Goal: Information Seeking & Learning: Learn about a topic

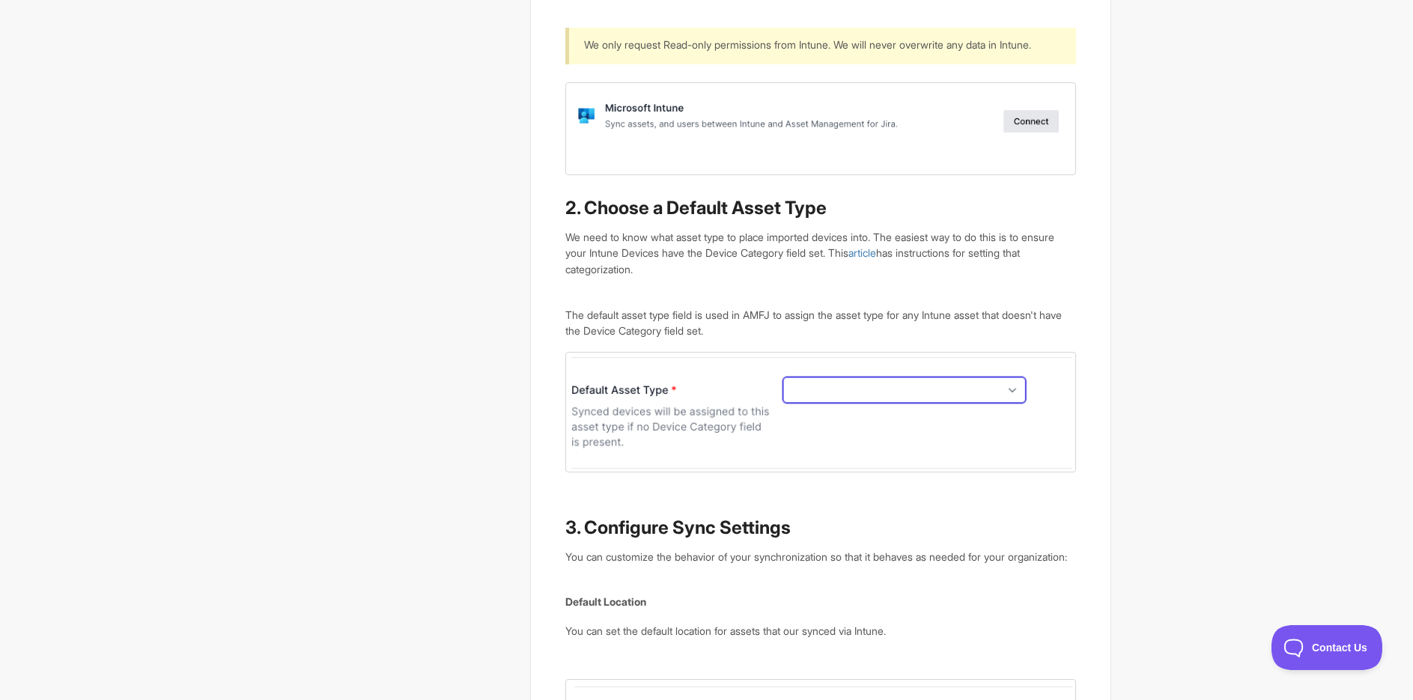
scroll to position [1423, 0]
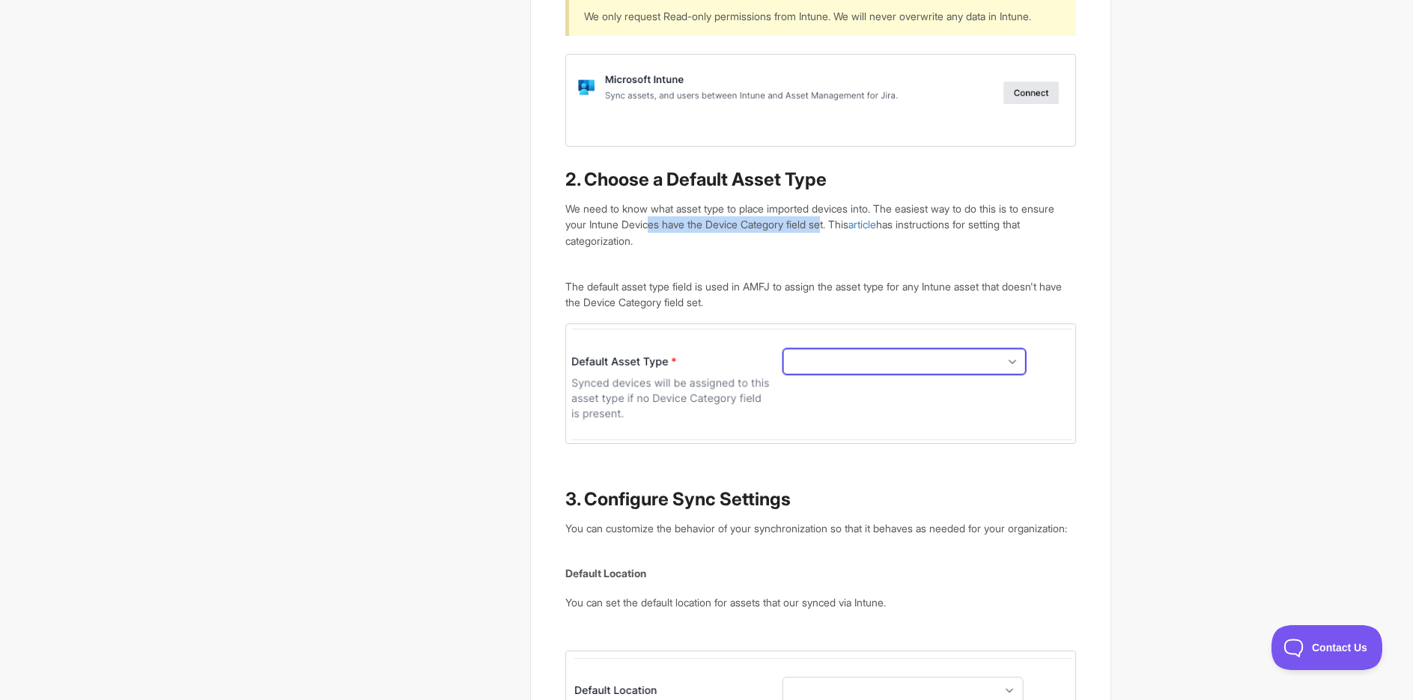
drag, startPoint x: 690, startPoint y: 253, endPoint x: 871, endPoint y: 255, distance: 180.5
click at [871, 249] on p "We need to know what asset type to place imported devices into. The easiest way…" at bounding box center [820, 225] width 510 height 49
click at [827, 249] on p "We need to know what asset type to place imported devices into. The easiest way…" at bounding box center [820, 225] width 510 height 49
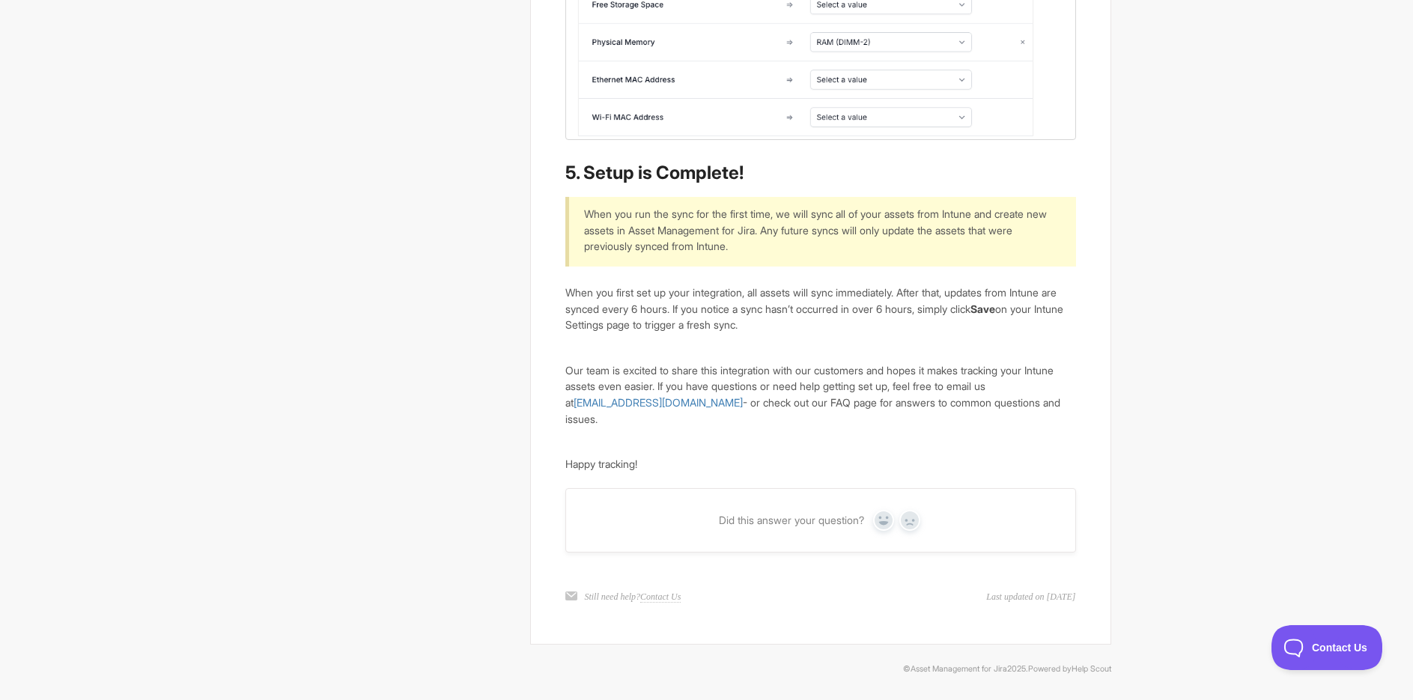
scroll to position [3615, 0]
drag, startPoint x: 830, startPoint y: 288, endPoint x: 757, endPoint y: 299, distance: 73.4
click at [757, 299] on p "When you first set up your integration, all assets will sync immediately. After…" at bounding box center [820, 309] width 510 height 49
drag, startPoint x: 738, startPoint y: 311, endPoint x: 819, endPoint y: 330, distance: 83.9
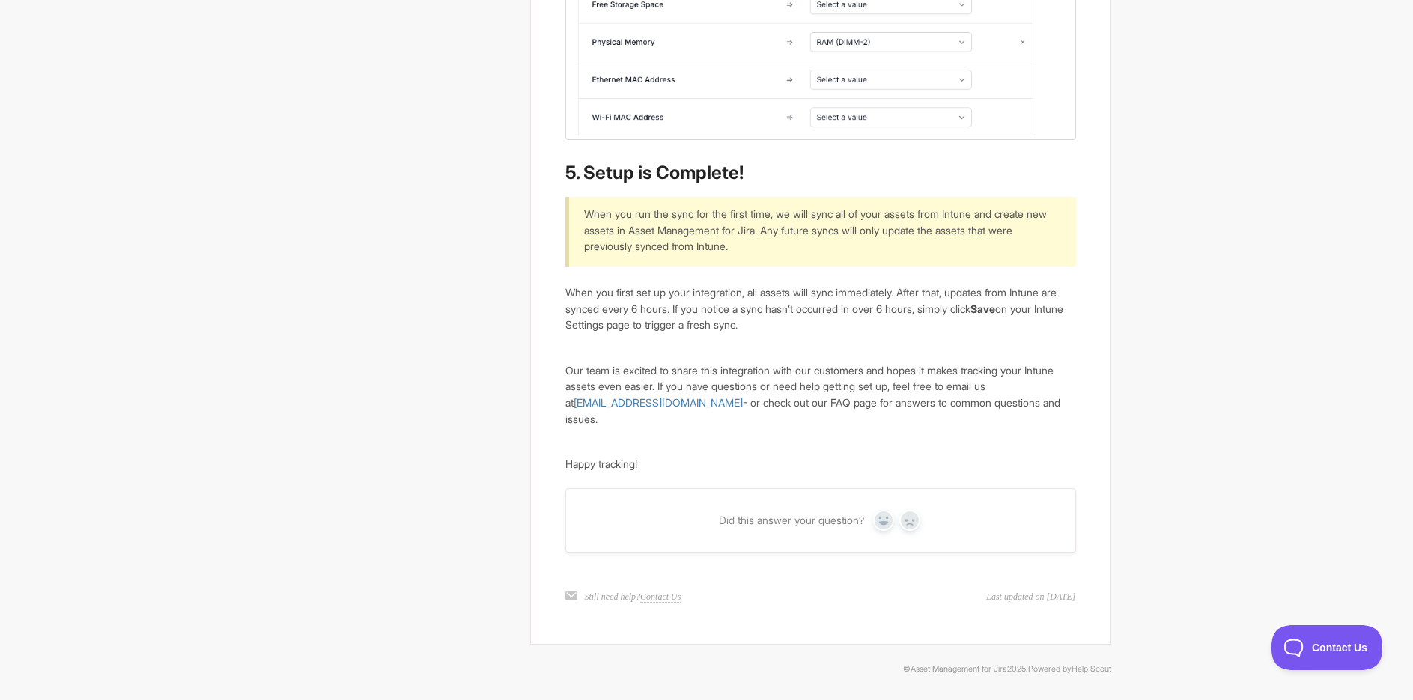
click at [819, 330] on p "When you first set up your integration, all assets will sync immediately. After…" at bounding box center [820, 309] width 510 height 49
drag, startPoint x: 818, startPoint y: 330, endPoint x: 522, endPoint y: 316, distance: 296.1
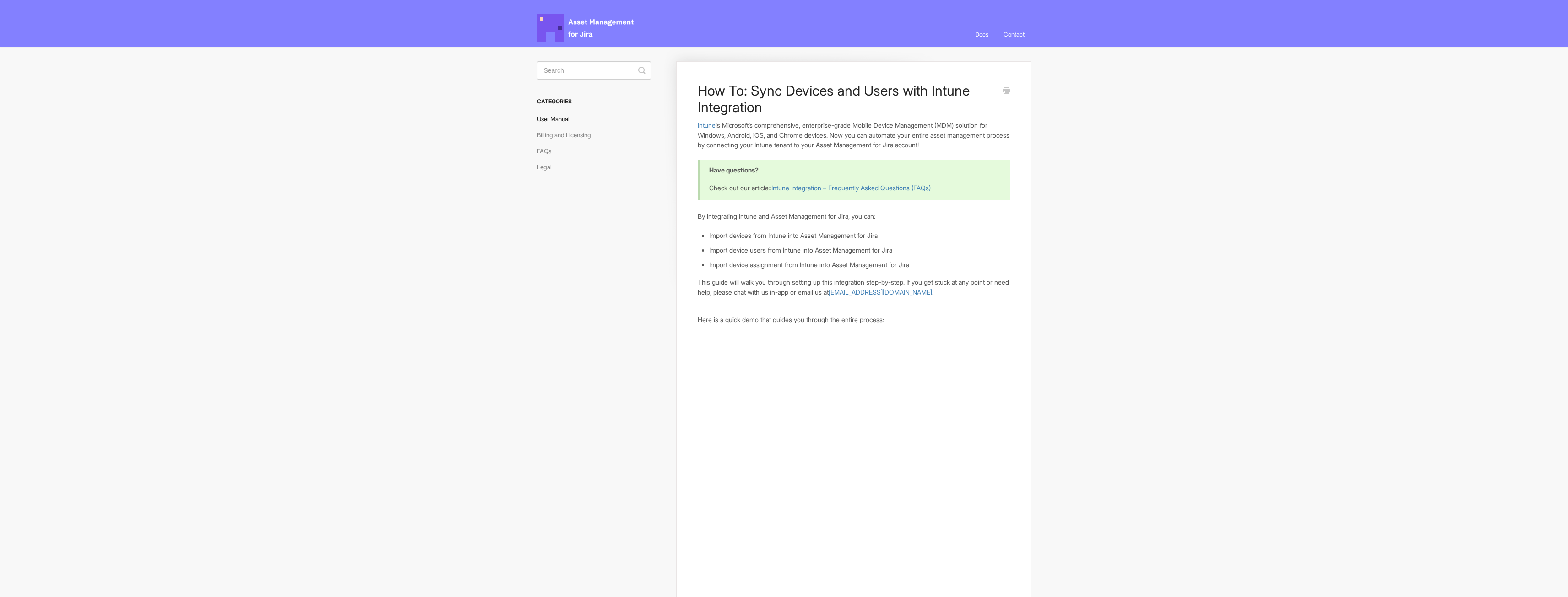
click at [559, 117] on link "User Manual" at bounding box center [556, 119] width 39 height 15
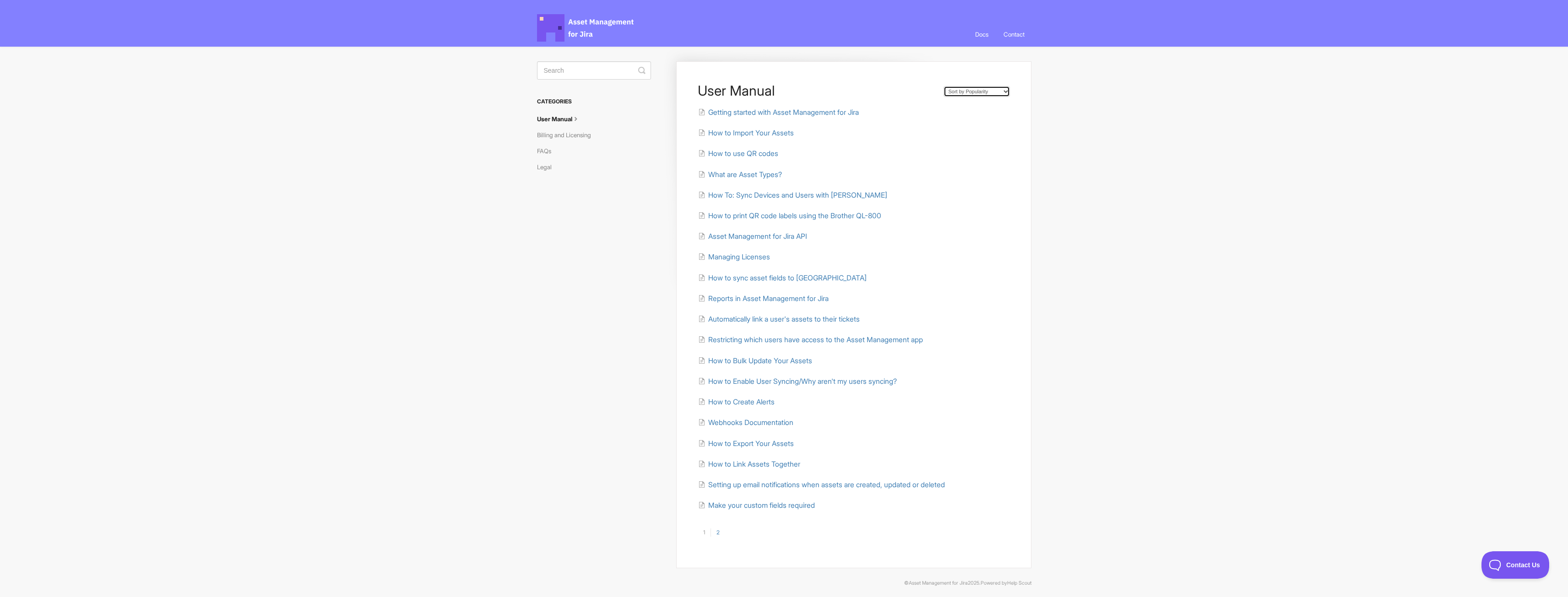
click at [963, 90] on select "Sort by Default Sort A-Z Sort by Popularity Sort by Last Updated" at bounding box center [976, 92] width 67 height 11
click at [1138, 145] on body "Asset Management for Jira Docs Toggle Navigation Docs Contact Contact User Manu…" at bounding box center [784, 301] width 1568 height 602
click at [718, 533] on link "2" at bounding box center [718, 532] width 15 height 8
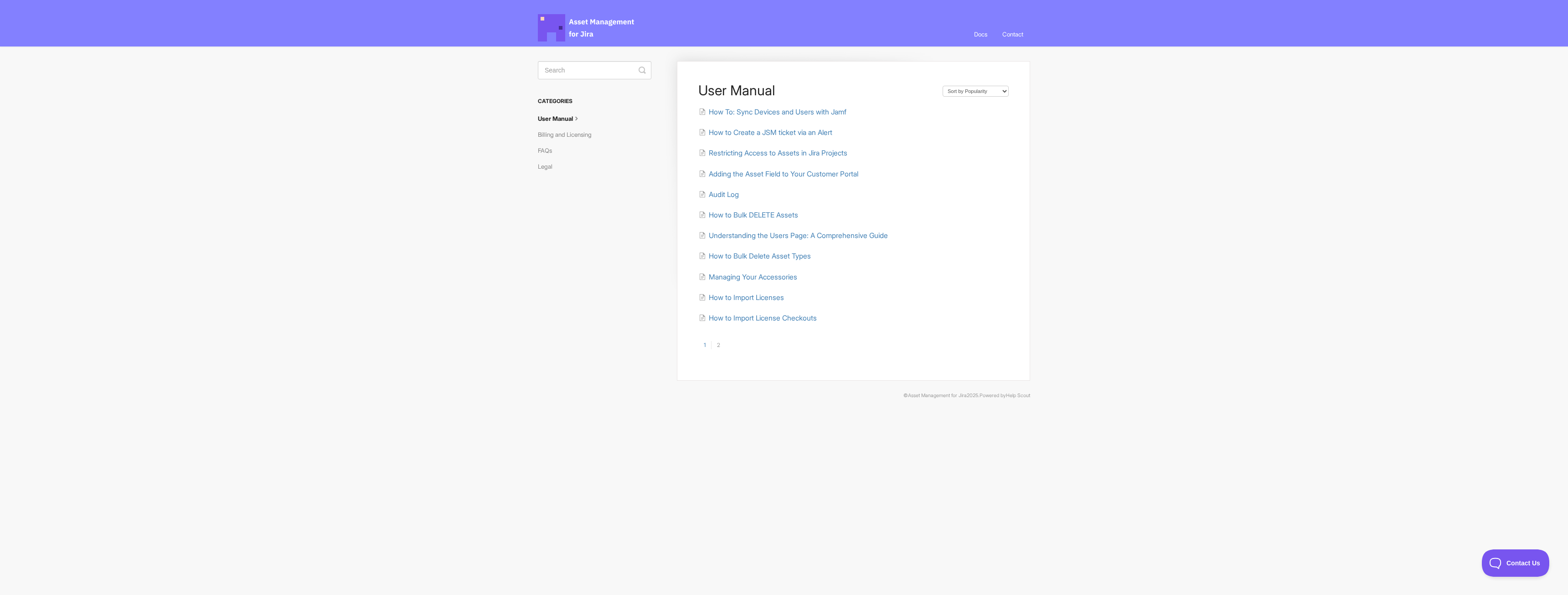
click at [1161, 391] on body "Asset Management for Jira Docs Toggle Navigation Docs Contact Contact User Manu…" at bounding box center [784, 207] width 1568 height 415
click at [542, 153] on link "FAQs" at bounding box center [548, 150] width 21 height 15
click at [785, 273] on span "Do you integrate with Intune?" at bounding box center [755, 277] width 94 height 9
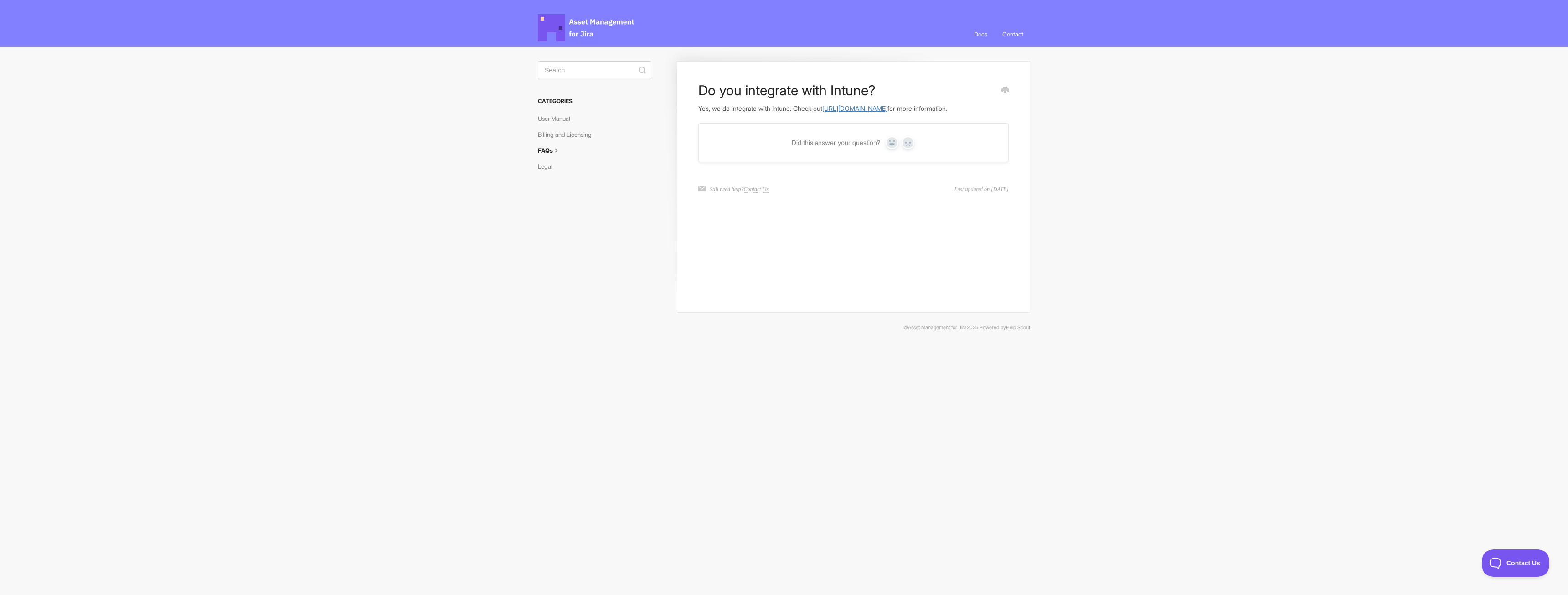
click at [884, 110] on link "https://docs.assetmanagementforjira.com/article/60-how-to-sync-devices-and-user…" at bounding box center [855, 108] width 65 height 8
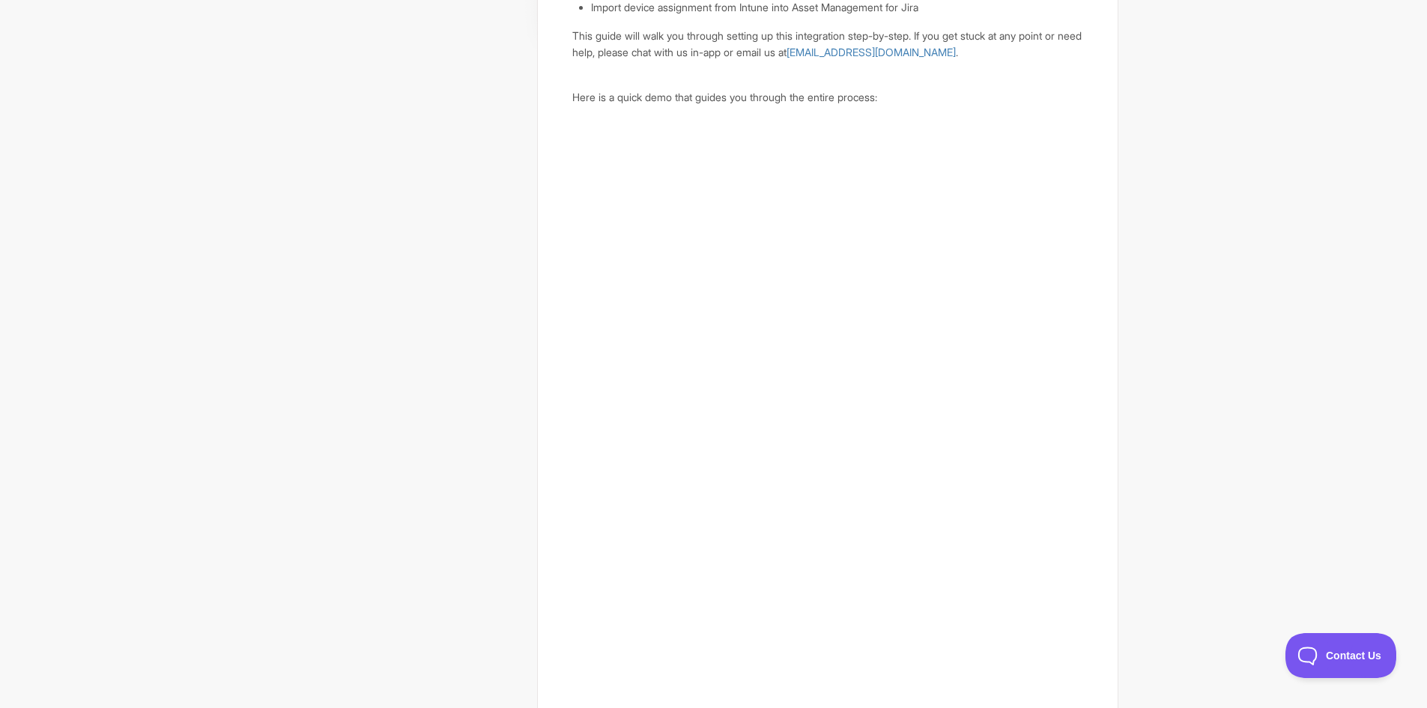
scroll to position [524, 0]
